Goal: Information Seeking & Learning: Learn about a topic

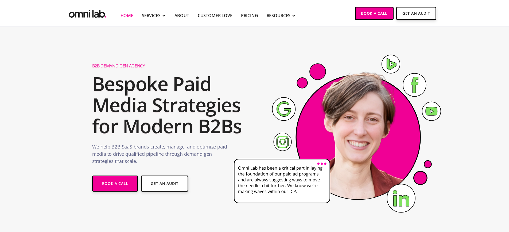
scroll to position [8, 0]
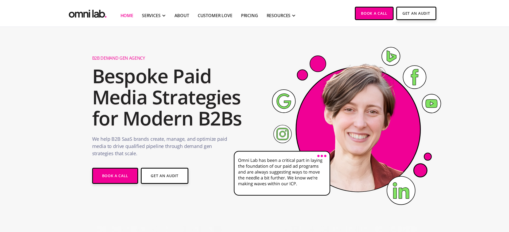
click at [116, 101] on h2 "Bespoke Paid Media Strategies for Modern B2Bs" at bounding box center [169, 97] width 154 height 64
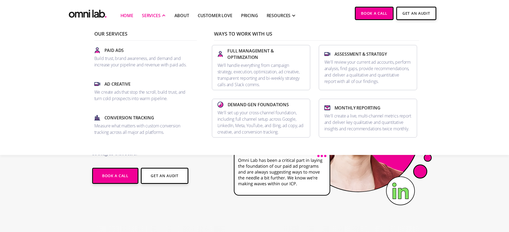
click at [157, 16] on div "SERVICES" at bounding box center [151, 15] width 19 height 6
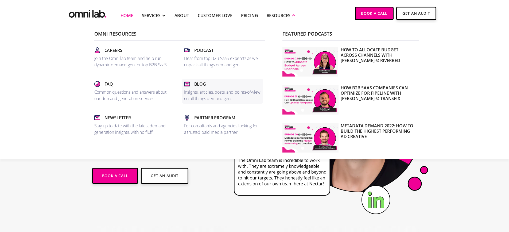
click at [211, 94] on p "Insights, articles, posts, and points-of-view on all things demand gen" at bounding box center [222, 95] width 77 height 13
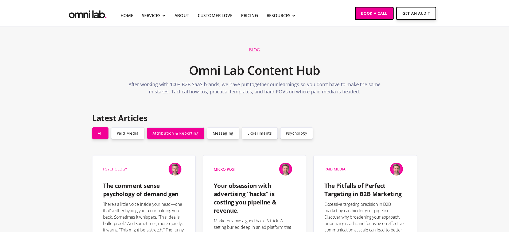
scroll to position [48, 0]
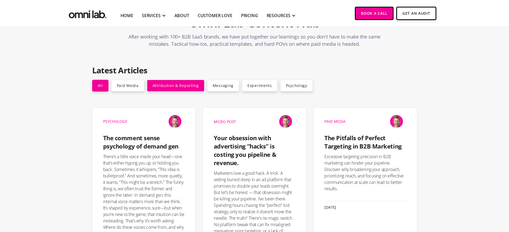
click at [188, 87] on link "Attribution & Reporting" at bounding box center [175, 86] width 57 height 12
